Goal: Navigation & Orientation: Find specific page/section

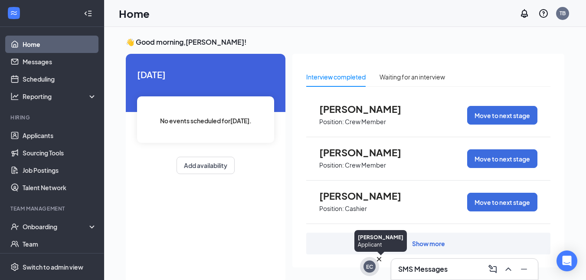
click at [378, 258] on icon "Cross" at bounding box center [379, 259] width 9 height 9
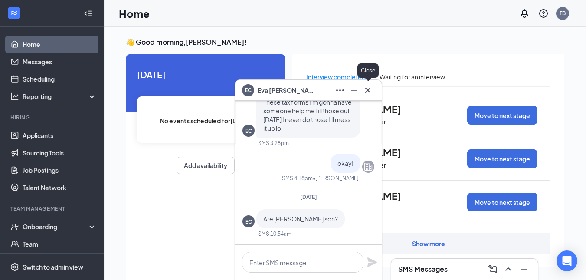
click at [369, 95] on icon "Cross" at bounding box center [368, 90] width 10 height 10
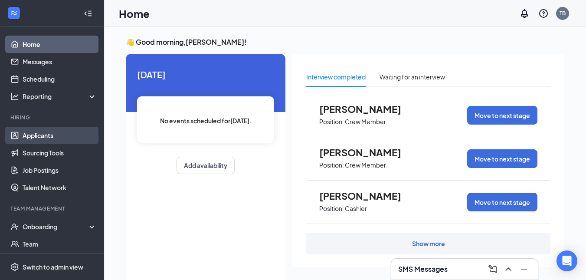
click at [29, 141] on link "Applicants" at bounding box center [60, 135] width 74 height 17
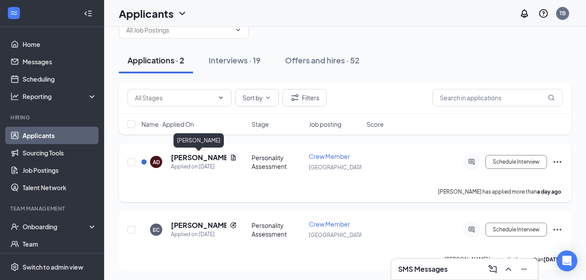
scroll to position [25, 0]
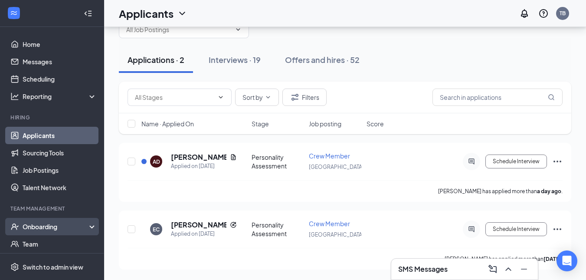
click at [57, 224] on div "Onboarding" at bounding box center [56, 226] width 67 height 9
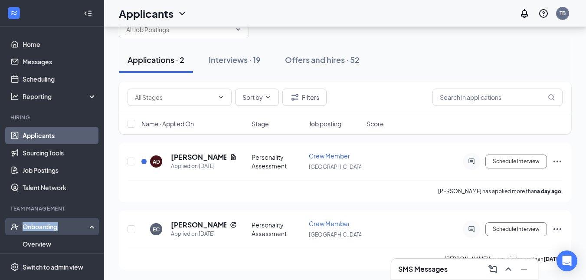
click at [57, 224] on div "Onboarding" at bounding box center [56, 226] width 67 height 9
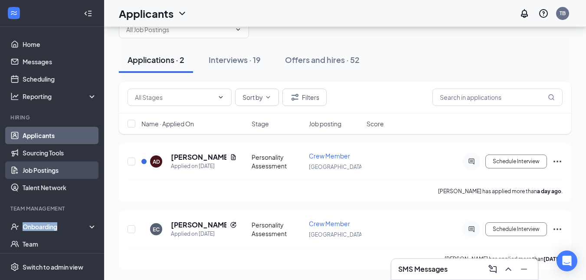
click at [47, 174] on link "Job Postings" at bounding box center [60, 169] width 74 height 17
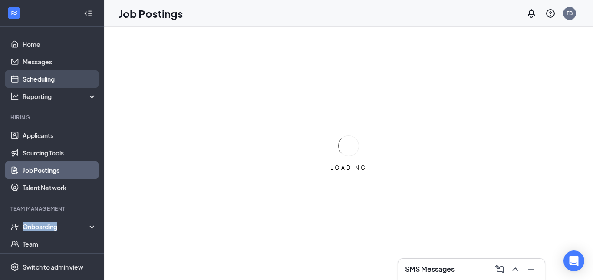
click at [45, 75] on link "Scheduling" at bounding box center [60, 78] width 74 height 17
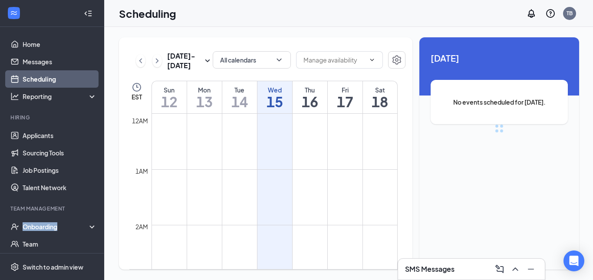
scroll to position [427, 0]
